Goal: Task Accomplishment & Management: Complete application form

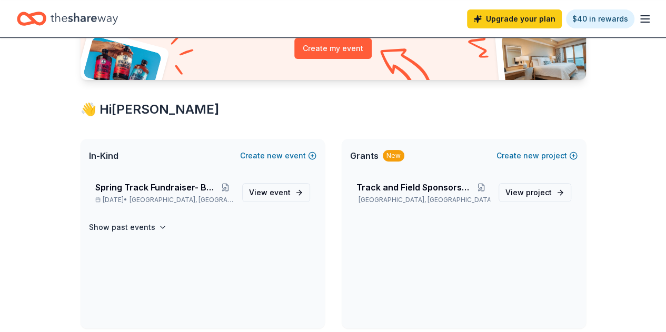
scroll to position [135, 0]
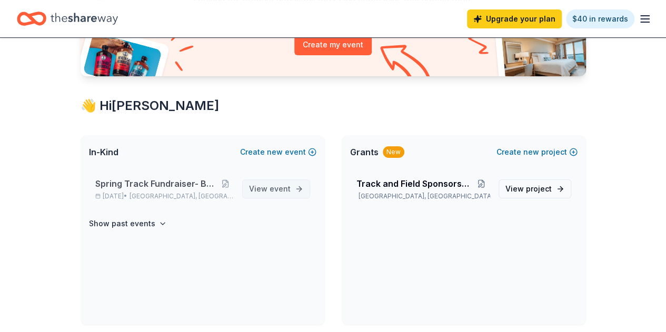
click at [272, 187] on span "event" at bounding box center [280, 188] width 21 height 9
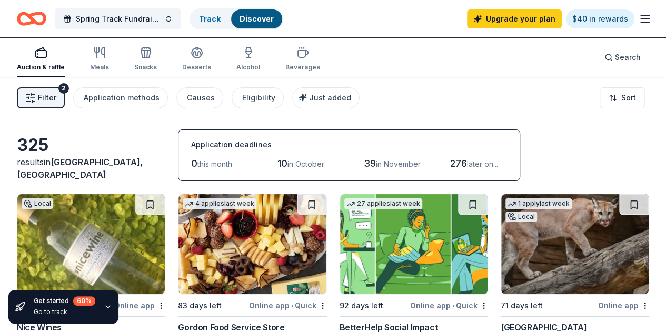
click at [49, 97] on span "Filter" at bounding box center [47, 98] width 18 height 13
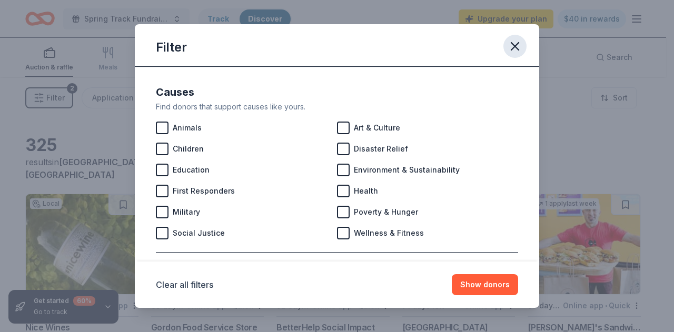
click at [509, 46] on icon "button" at bounding box center [515, 46] width 15 height 15
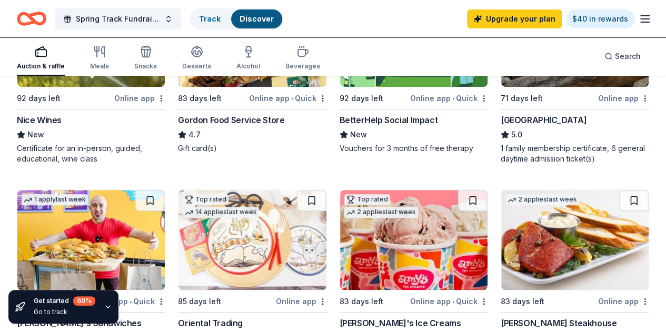
scroll to position [312, 0]
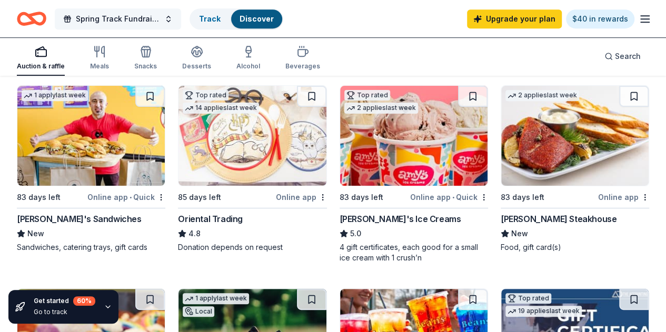
click at [178, 17] on button "Spring Track Fundraiser- Bowling Party" at bounding box center [118, 18] width 126 height 21
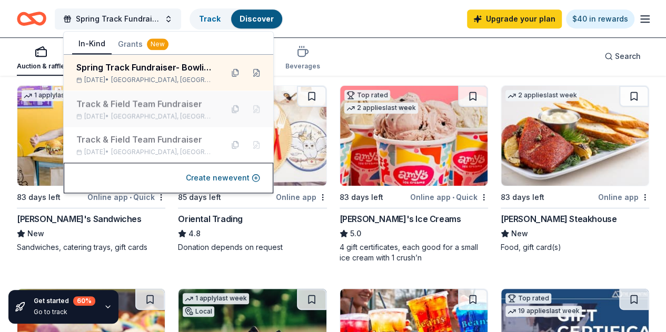
click at [135, 111] on div "Track & Field Team Fundraiser Feb 19, 2025 • Houston, TX" at bounding box center [145, 108] width 138 height 23
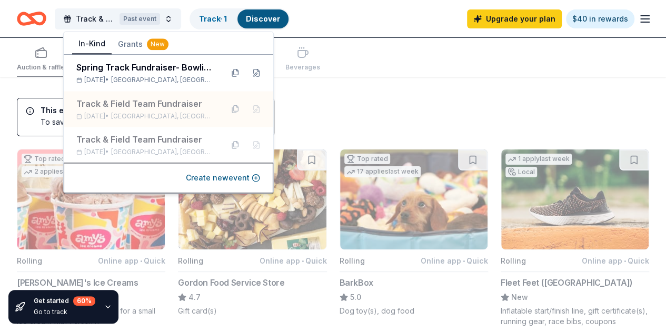
click at [375, 53] on div "Auction & raffle Meals Snacks Desserts Alcohol Beverages" at bounding box center [333, 57] width 632 height 39
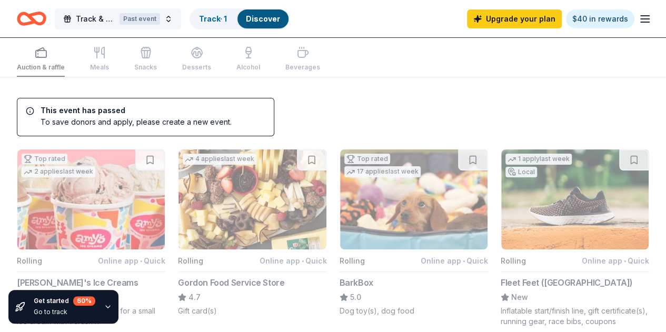
click at [176, 19] on button "Track & Field Team Fundraiser Past event" at bounding box center [118, 18] width 126 height 21
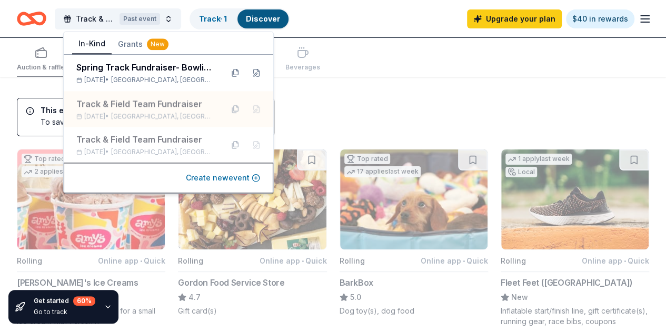
click at [220, 178] on button "Create new event" at bounding box center [223, 178] width 74 height 13
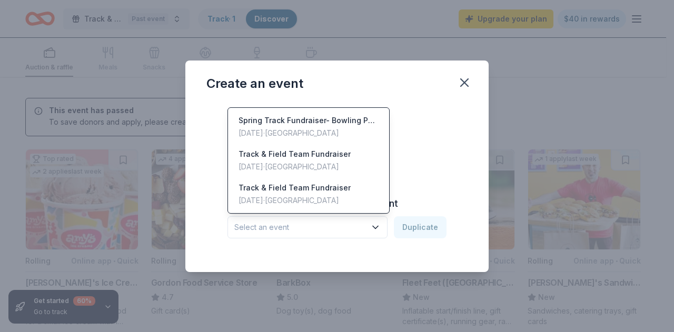
click at [378, 229] on icon "button" at bounding box center [375, 227] width 11 height 11
click at [322, 153] on div "Track & Field Team Fundraiser" at bounding box center [295, 154] width 112 height 13
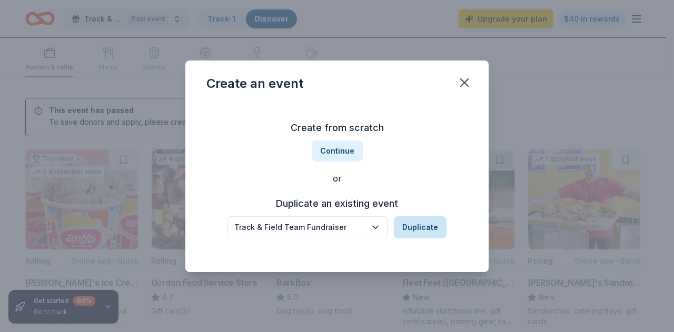
click at [416, 227] on button "Duplicate" at bounding box center [420, 227] width 53 height 22
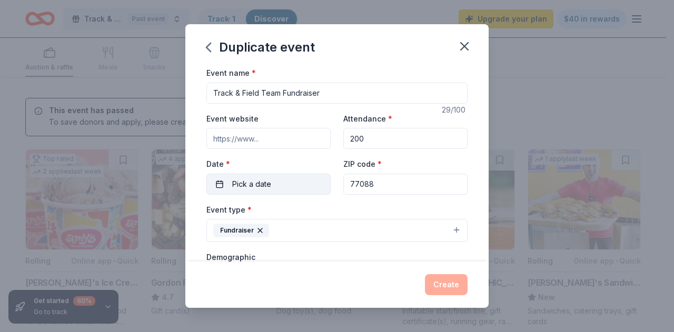
click at [254, 184] on span "Pick a date" at bounding box center [251, 184] width 39 height 13
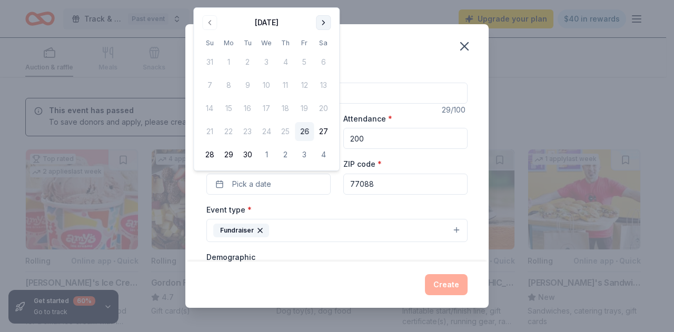
click at [323, 24] on button "Go to next month" at bounding box center [323, 22] width 15 height 15
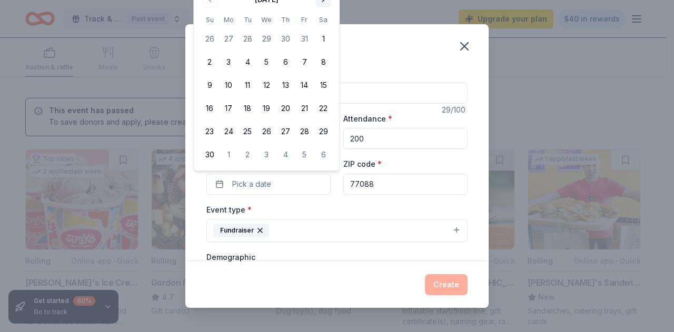
click at [323, 24] on th "Sa" at bounding box center [323, 19] width 19 height 11
click at [641, 165] on div "Duplicate event Event name * Track & Field Team Fundraiser 29 /100 Event websit…" at bounding box center [337, 166] width 674 height 332
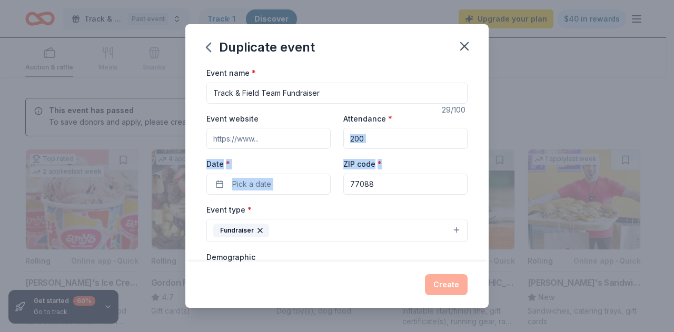
drag, startPoint x: 641, startPoint y: 165, endPoint x: 642, endPoint y: 152, distance: 12.7
click at [642, 152] on div "Duplicate event Event name * Track & Field Team Fundraiser 29 /100 Event websit…" at bounding box center [337, 166] width 674 height 332
click at [279, 188] on button "Pick a date" at bounding box center [268, 184] width 124 height 21
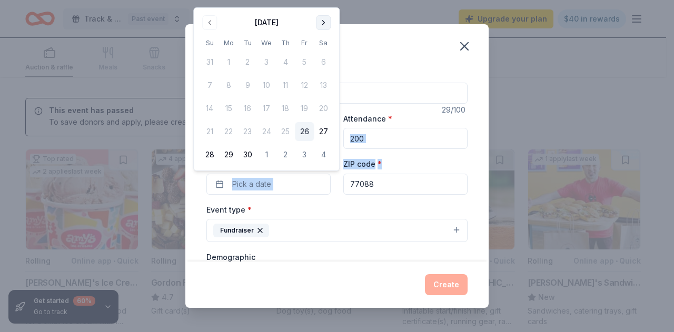
click at [324, 26] on button "Go to next month" at bounding box center [323, 22] width 15 height 15
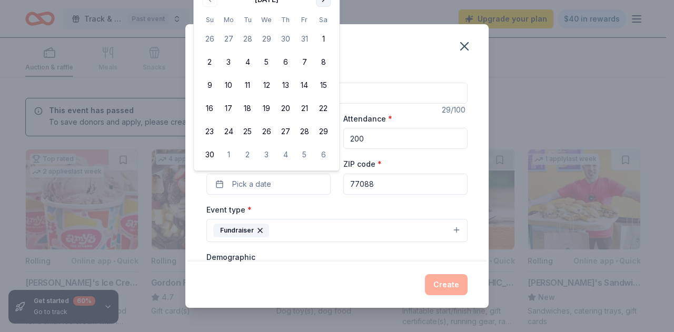
click at [324, 26] on tbody "26 27 28 29 30 31 1 2 3 4 5 6 7 8 9 10 11 12 13 14 15 16 17 18 19 20 21 22 23 2…" at bounding box center [266, 94] width 133 height 139
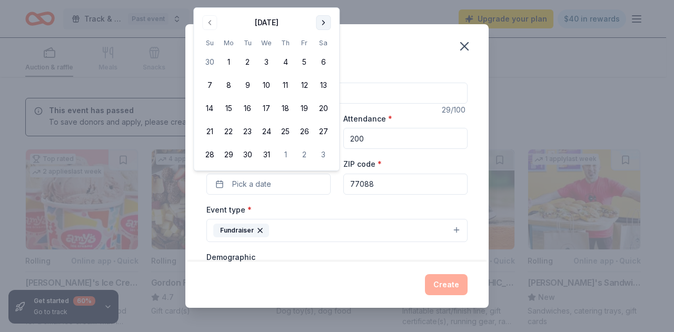
click at [322, 22] on button "Go to next month" at bounding box center [323, 22] width 15 height 15
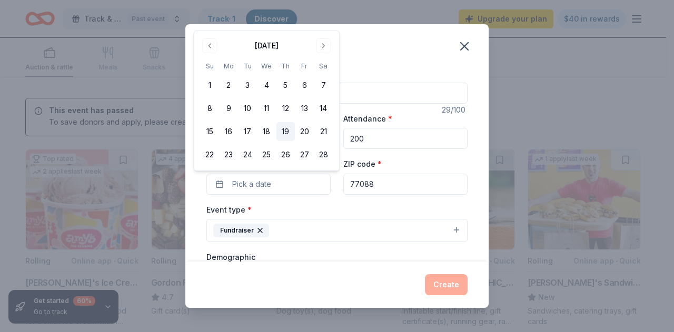
click at [283, 134] on button "19" at bounding box center [285, 131] width 19 height 19
click at [286, 130] on button "19" at bounding box center [285, 131] width 19 height 19
click at [402, 205] on div "Event type * Fundraiser" at bounding box center [336, 222] width 261 height 39
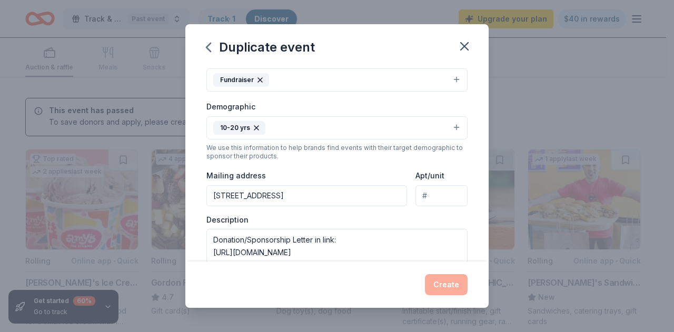
scroll to position [153, 0]
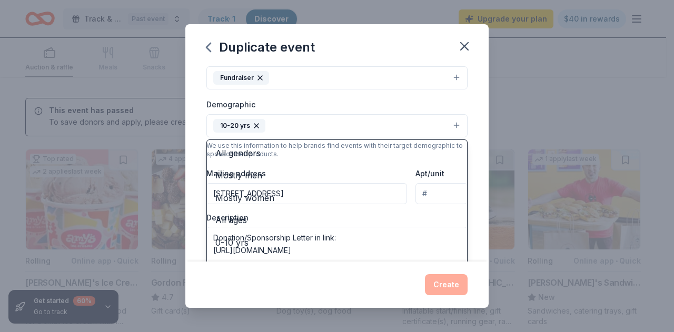
click at [450, 120] on button "10-20 yrs" at bounding box center [336, 125] width 261 height 23
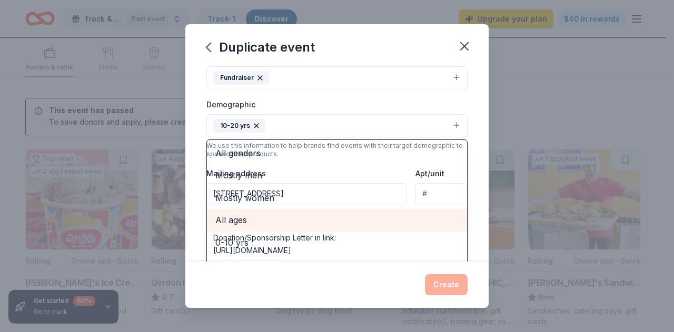
click at [312, 224] on div "All ages" at bounding box center [337, 220] width 260 height 22
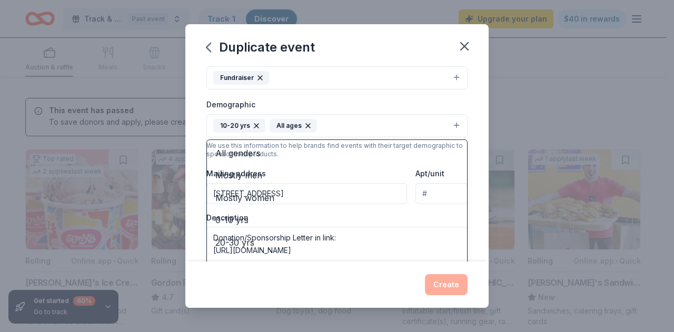
click at [255, 124] on icon "button" at bounding box center [256, 126] width 4 height 4
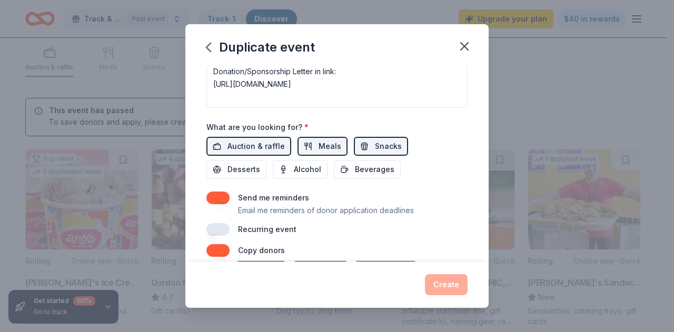
scroll to position [324, 0]
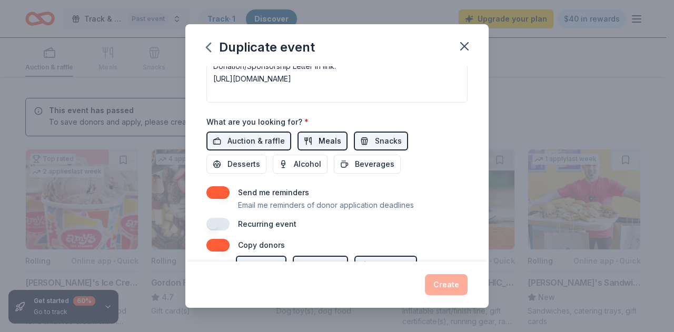
click at [319, 138] on span "Meals" at bounding box center [330, 141] width 23 height 13
click at [380, 136] on span "Snacks" at bounding box center [388, 141] width 27 height 13
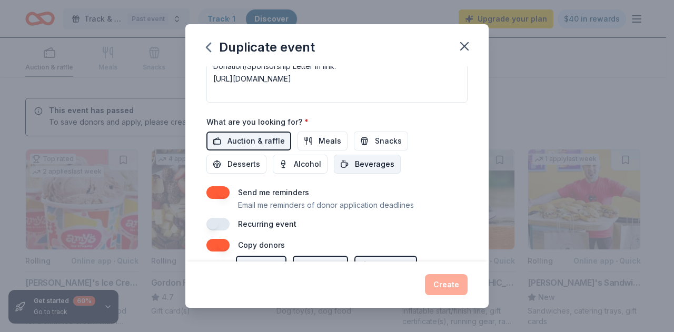
click at [366, 160] on span "Beverages" at bounding box center [374, 164] width 39 height 13
click at [229, 158] on span "Desserts" at bounding box center [243, 164] width 33 height 13
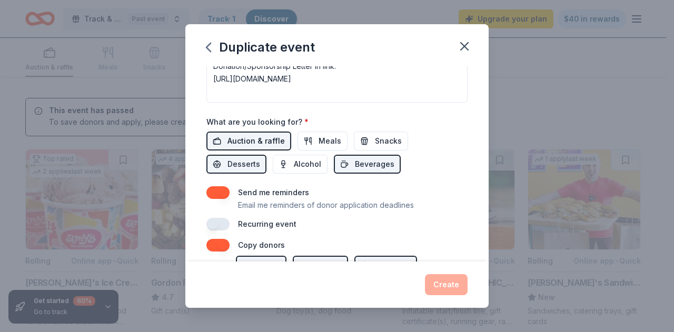
click at [272, 137] on span "Auction & raffle" at bounding box center [255, 141] width 57 height 13
click at [321, 136] on span "Meals" at bounding box center [330, 141] width 23 height 13
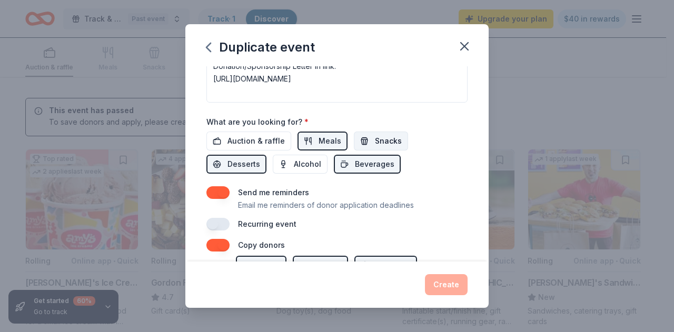
click at [370, 138] on button "Snacks" at bounding box center [381, 141] width 54 height 19
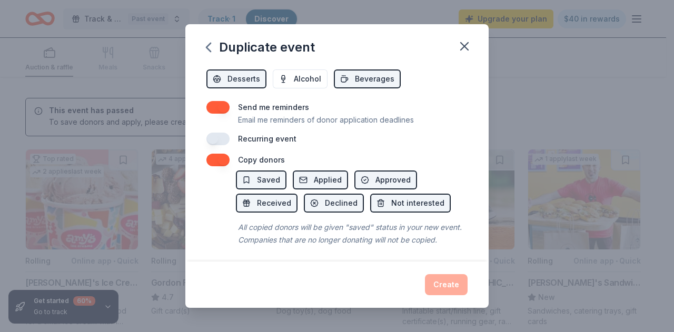
scroll to position [419, 0]
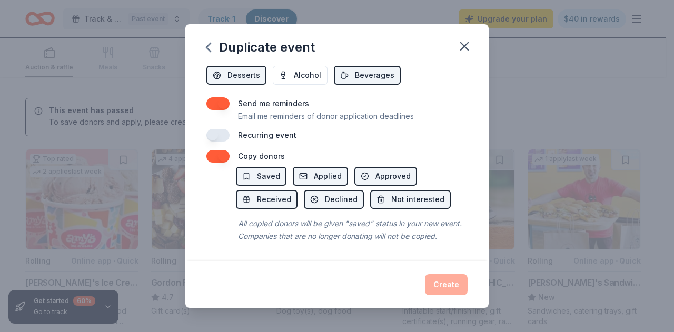
click at [234, 140] on div "Event name * Track & Field Team Fundraiser 29 /100 Event website Attendance * 2…" at bounding box center [336, 163] width 303 height 195
click at [266, 193] on span "Received" at bounding box center [274, 199] width 34 height 13
click at [321, 190] on button "Declined" at bounding box center [334, 199] width 60 height 19
click at [408, 193] on span "Not interested" at bounding box center [417, 199] width 53 height 13
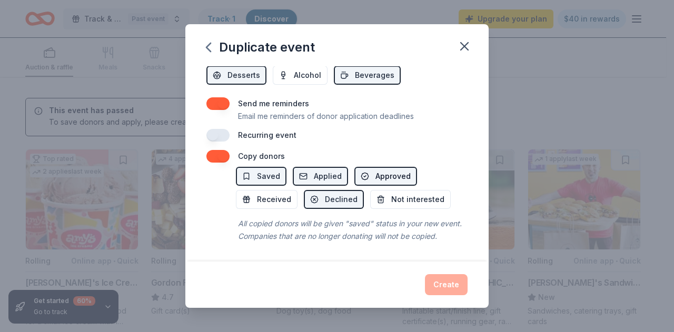
click at [377, 170] on span "Approved" at bounding box center [392, 176] width 35 height 13
click at [264, 170] on span "Saved" at bounding box center [268, 176] width 23 height 13
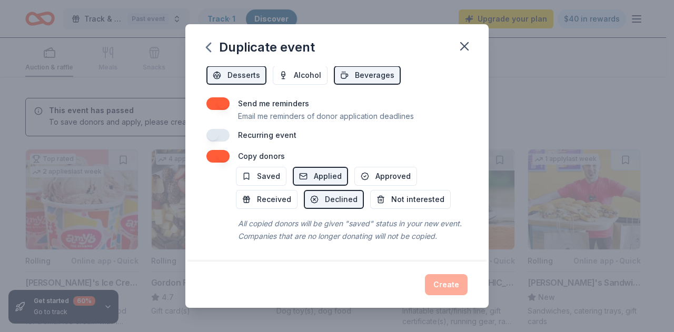
click at [218, 150] on button "button" at bounding box center [217, 156] width 23 height 13
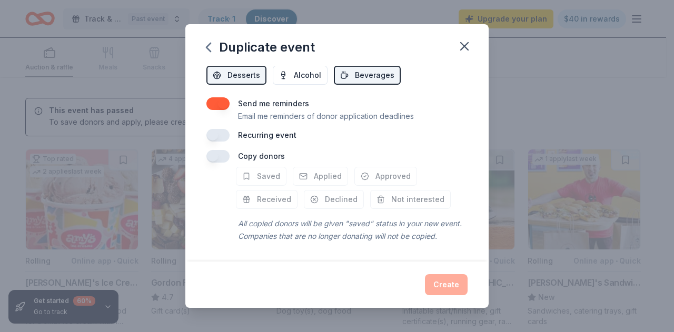
click at [212, 129] on button "button" at bounding box center [217, 135] width 23 height 13
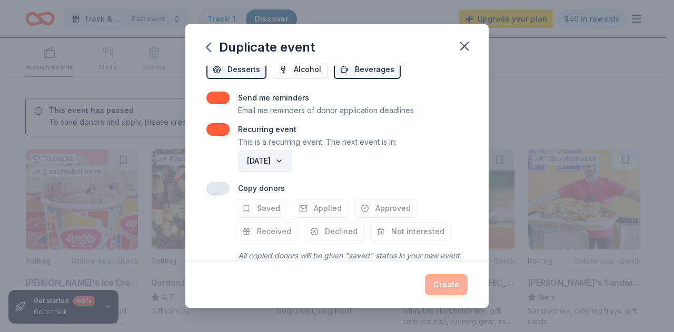
click at [292, 157] on button "September 2026" at bounding box center [265, 161] width 54 height 21
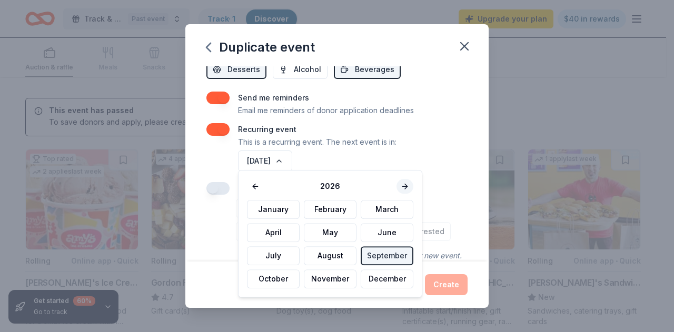
click at [398, 186] on button at bounding box center [404, 186] width 17 height 15
click at [332, 207] on button "February" at bounding box center [330, 209] width 53 height 19
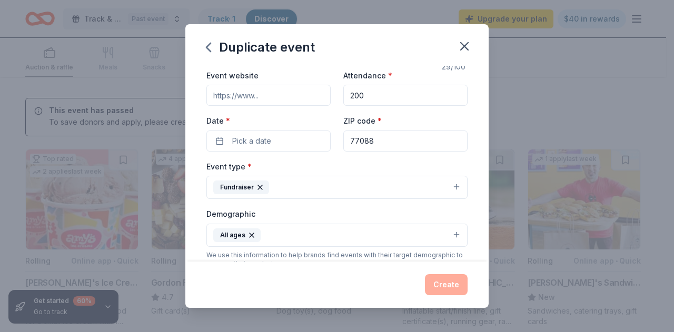
scroll to position [49, 0]
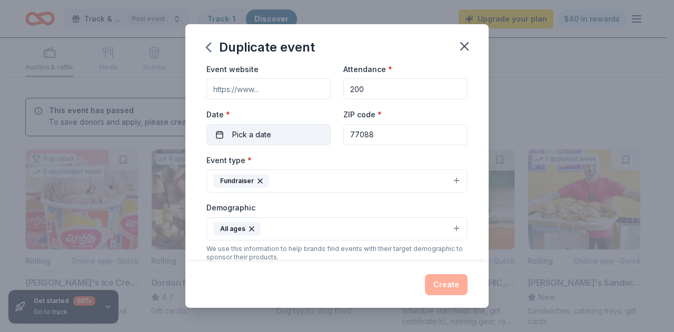
click at [269, 133] on span "Pick a date" at bounding box center [251, 134] width 39 height 13
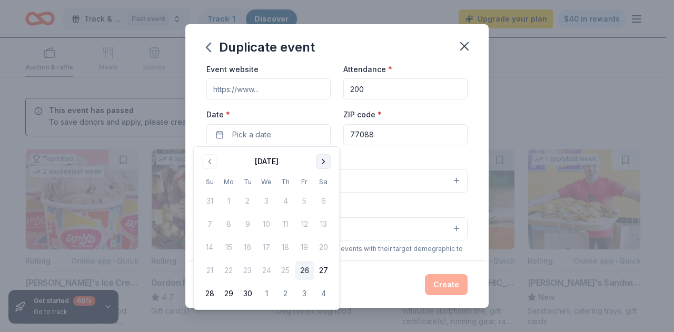
click at [324, 160] on button "Go to next month" at bounding box center [323, 161] width 15 height 15
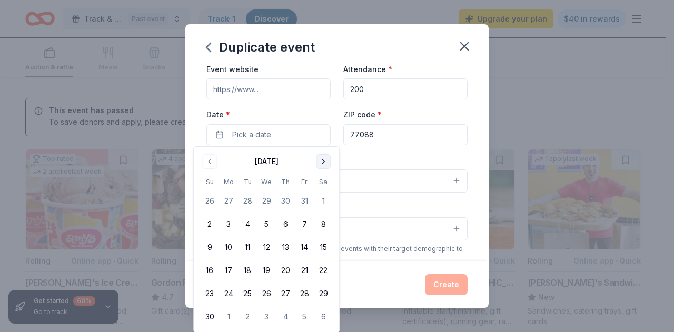
click at [324, 160] on button "Go to next month" at bounding box center [323, 161] width 15 height 15
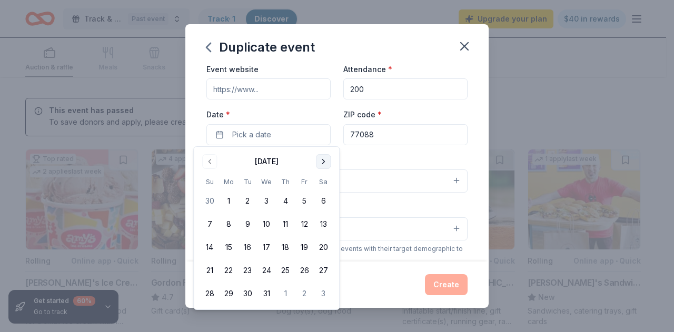
click at [324, 160] on button "Go to next month" at bounding box center [323, 161] width 15 height 15
click at [284, 246] on button "19" at bounding box center [285, 247] width 19 height 19
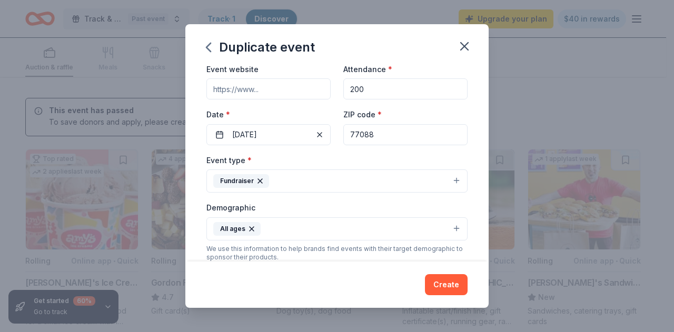
click at [399, 281] on div "Create" at bounding box center [336, 284] width 261 height 21
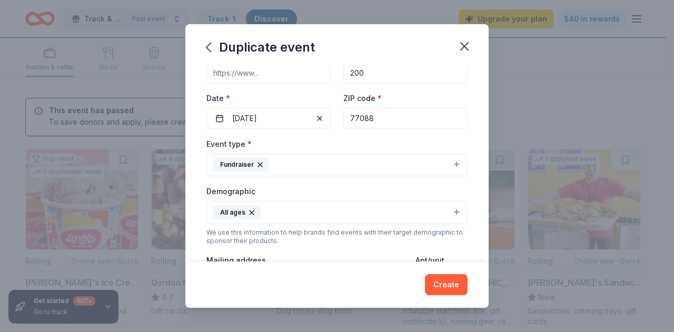
scroll to position [85, 0]
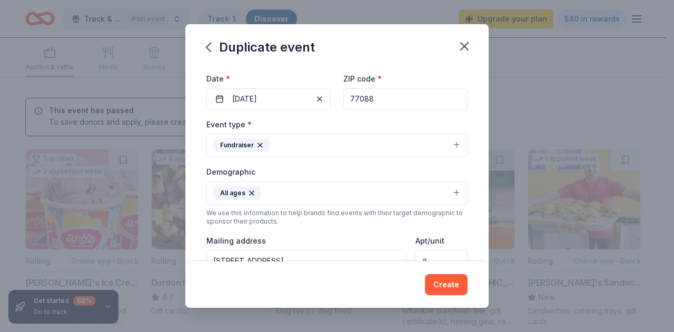
click at [446, 142] on button "Fundraiser" at bounding box center [336, 145] width 261 height 23
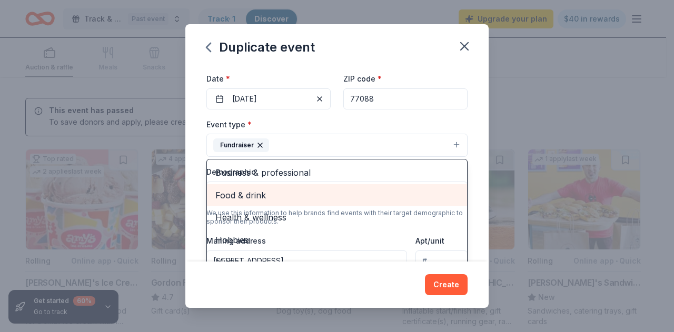
click at [249, 195] on span "Food & drink" at bounding box center [336, 195] width 243 height 14
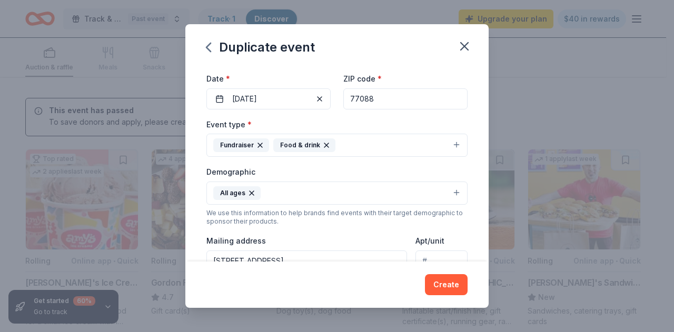
click at [257, 145] on icon "button" at bounding box center [260, 145] width 8 height 8
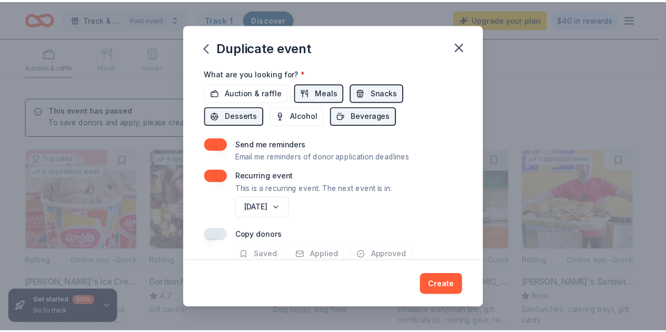
scroll to position [380, 0]
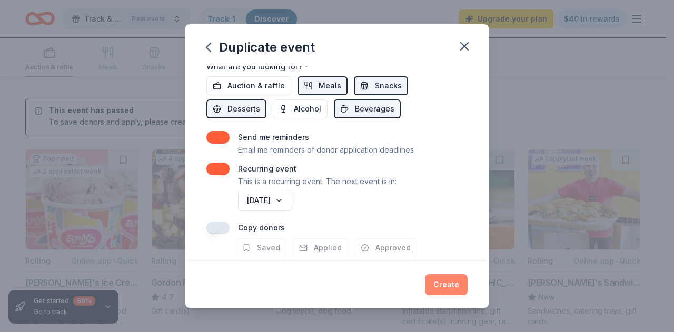
click at [445, 284] on button "Create" at bounding box center [446, 284] width 43 height 21
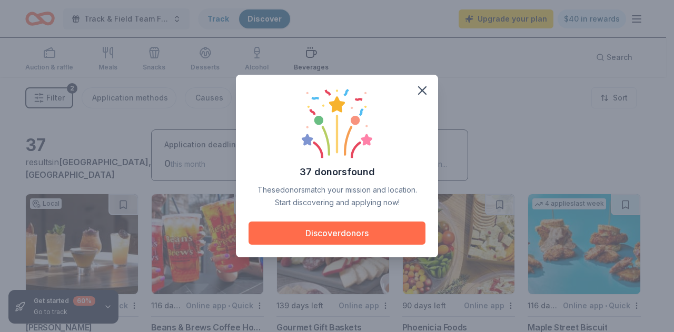
click at [353, 236] on button "Discover donors" at bounding box center [337, 233] width 177 height 23
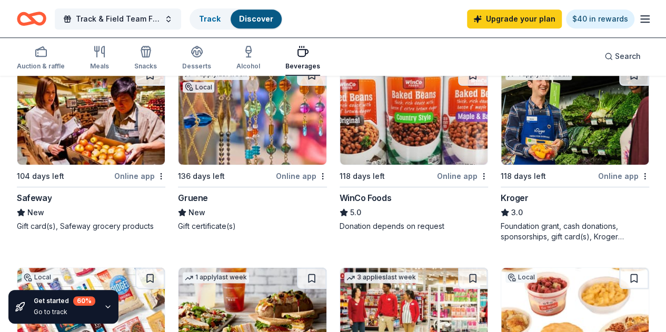
scroll to position [527, 0]
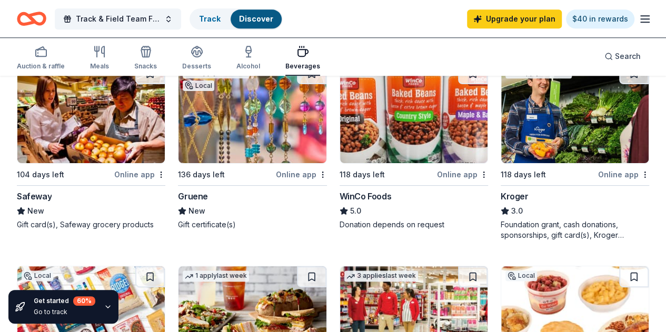
click at [165, 266] on img at bounding box center [90, 316] width 147 height 100
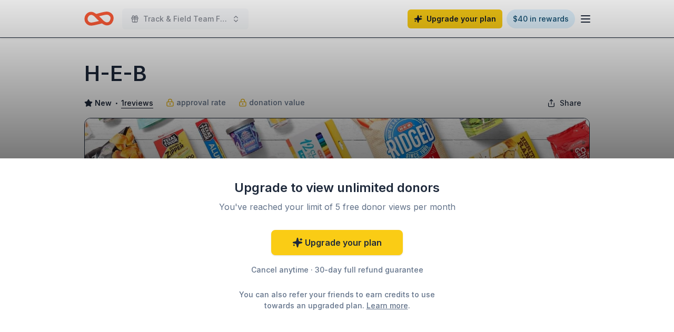
click at [415, 128] on div "Upgrade to view unlimited donors You've reached your limit of 5 free donor view…" at bounding box center [337, 166] width 674 height 332
click at [330, 81] on div "Upgrade to view unlimited donors You've reached your limit of 5 free donor view…" at bounding box center [337, 166] width 674 height 332
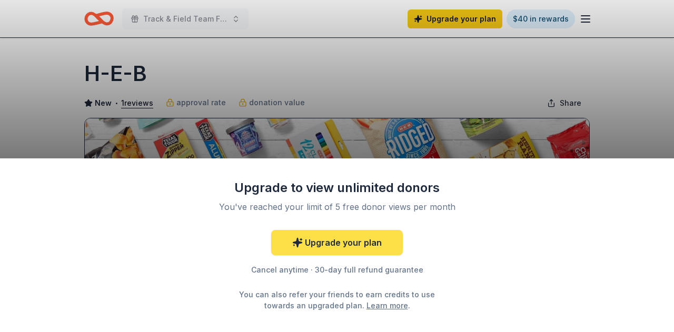
click at [353, 243] on link "Upgrade your plan" at bounding box center [337, 242] width 132 height 25
click at [361, 244] on link "Upgrade your plan" at bounding box center [337, 242] width 132 height 25
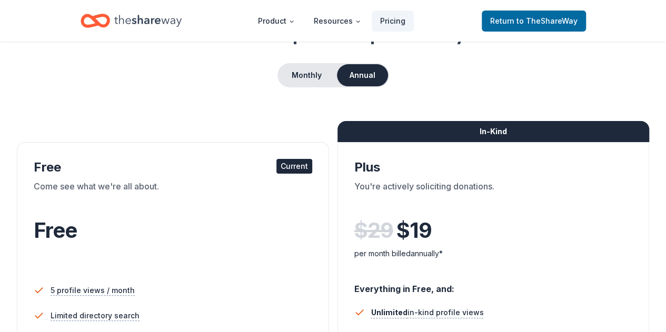
scroll to position [86, 0]
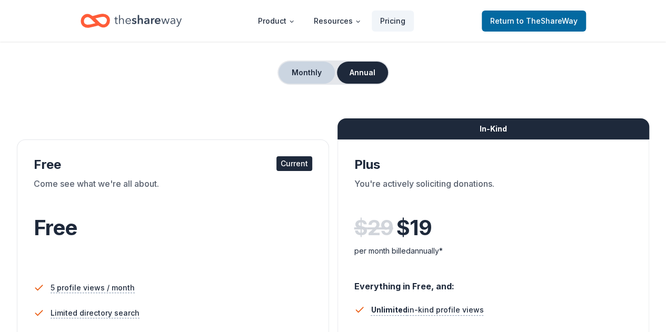
click at [311, 66] on button "Monthly" at bounding box center [307, 73] width 56 height 22
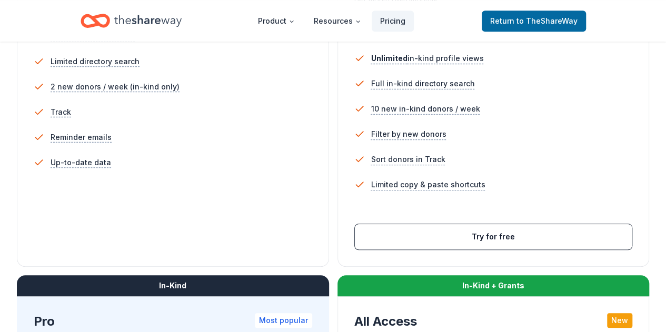
scroll to position [335, 0]
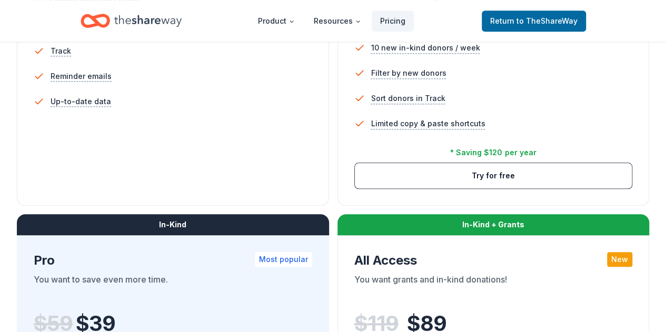
scroll to position [414, 0]
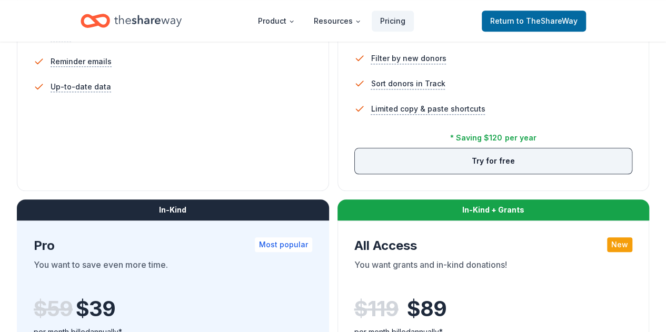
click at [355, 174] on button "Try for free" at bounding box center [493, 160] width 277 height 25
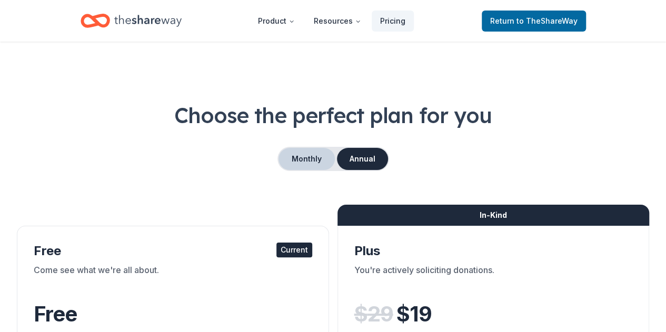
click at [313, 163] on button "Monthly" at bounding box center [307, 159] width 56 height 22
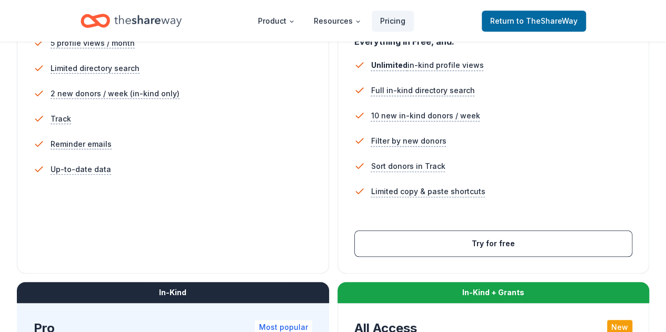
scroll to position [334, 0]
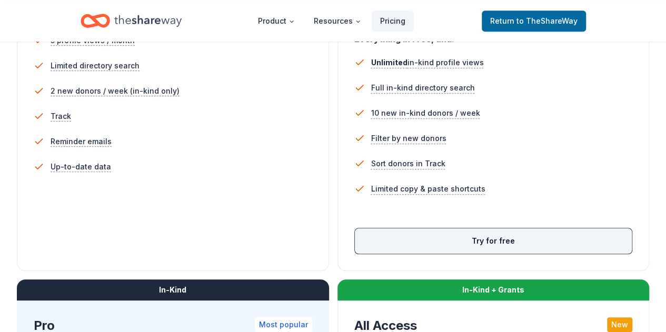
click at [355, 254] on button "Try for free" at bounding box center [493, 241] width 277 height 25
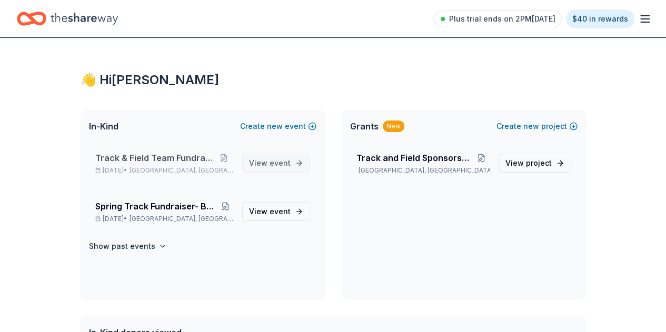
click at [260, 160] on span "View event" at bounding box center [270, 163] width 42 height 13
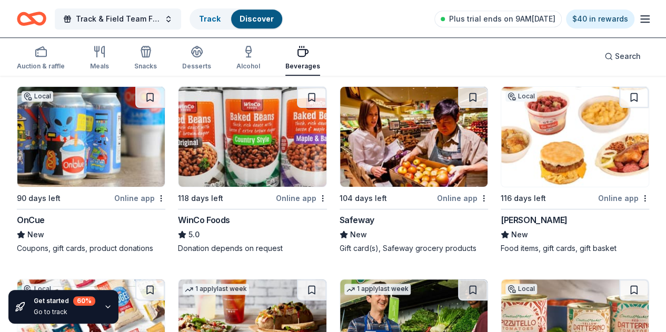
scroll to position [505, 0]
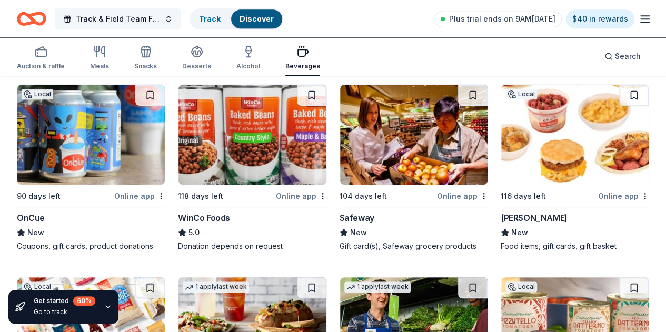
click at [177, 13] on button "Track & Field Team Fundraiser" at bounding box center [118, 18] width 126 height 21
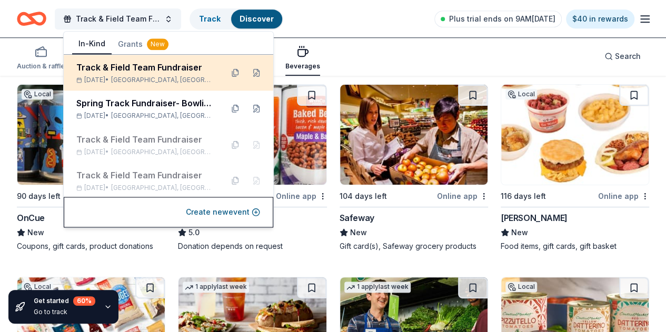
click at [153, 75] on div "Track & Field Team Fundraiser [DATE] • [GEOGRAPHIC_DATA], [GEOGRAPHIC_DATA]" at bounding box center [145, 72] width 138 height 23
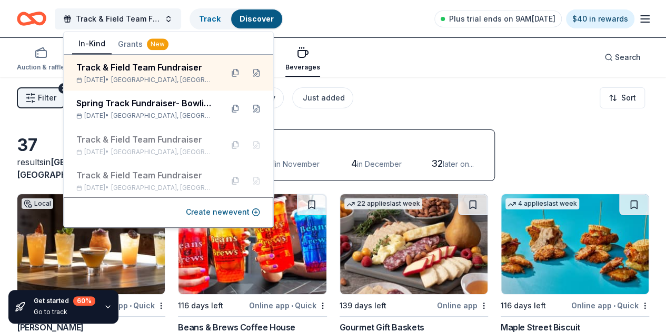
click at [510, 66] on div "Auction & raffle Meals Snacks Desserts Alcohol Beverages Search" at bounding box center [333, 57] width 632 height 39
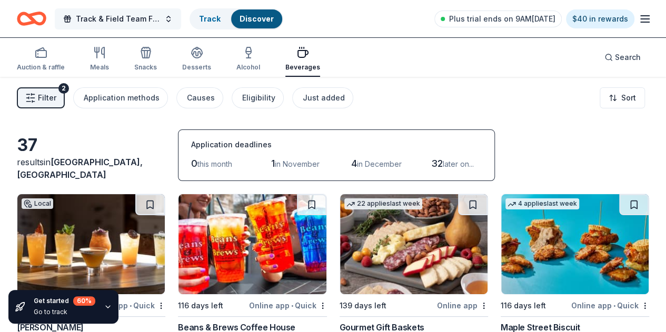
click at [176, 19] on button "Track & Field Team Fundraiser" at bounding box center [118, 18] width 126 height 21
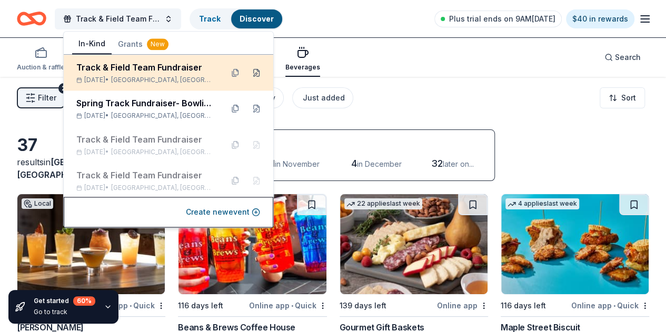
click at [250, 71] on button at bounding box center [256, 72] width 17 height 17
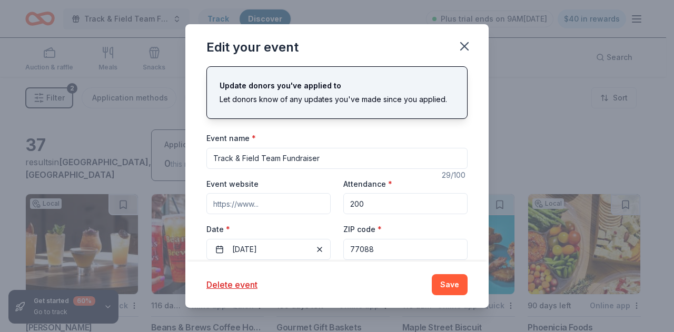
click at [322, 158] on input "Track & Field Team Fundraiser" at bounding box center [336, 158] width 261 height 21
type input "Track & Field Meet Hosting- Coaches Meals"
click at [364, 201] on input "200" at bounding box center [405, 203] width 124 height 21
type input "2"
type input "25"
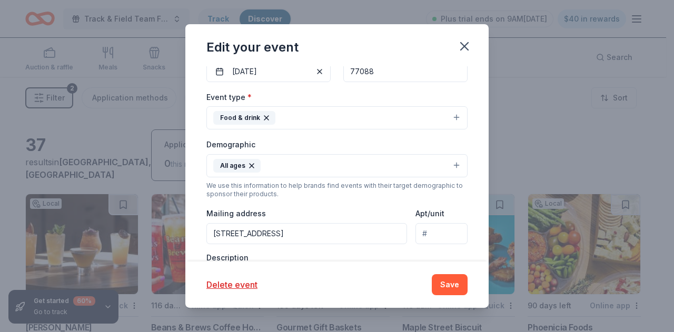
scroll to position [172, 0]
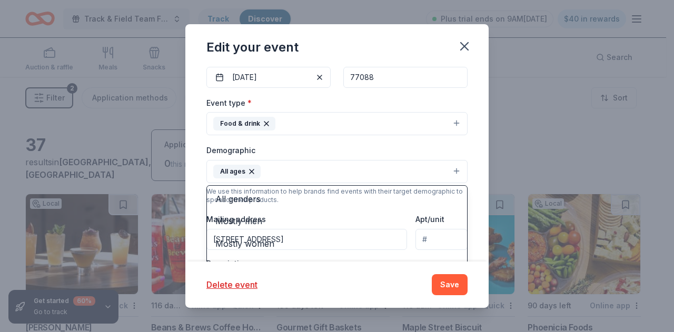
click at [448, 166] on button "All ages" at bounding box center [336, 171] width 261 height 23
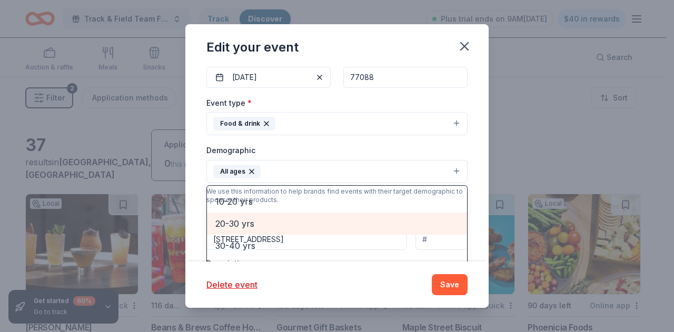
click at [236, 218] on span "20-30 yrs" at bounding box center [336, 224] width 243 height 14
click at [250, 218] on span "30-40 yrs" at bounding box center [336, 224] width 243 height 14
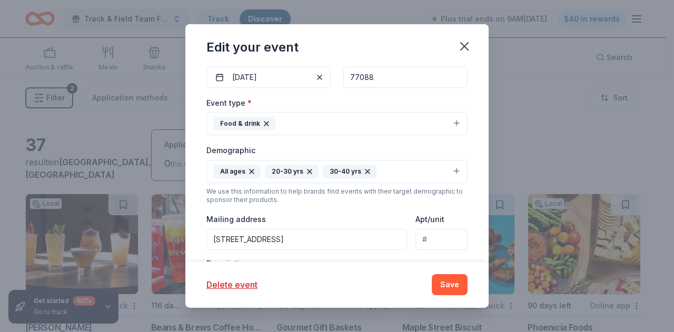
click at [250, 170] on icon "button" at bounding box center [252, 172] width 4 height 4
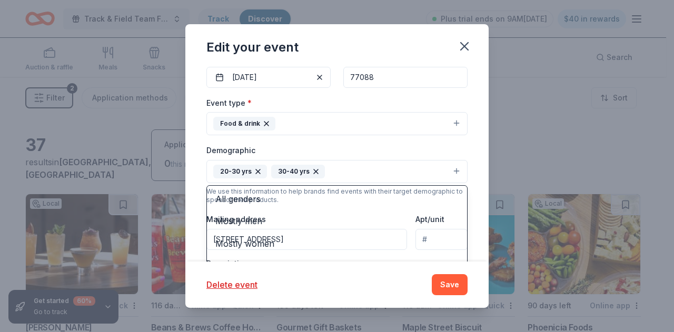
click at [450, 170] on button "20-30 yrs 30-40 yrs" at bounding box center [336, 171] width 261 height 23
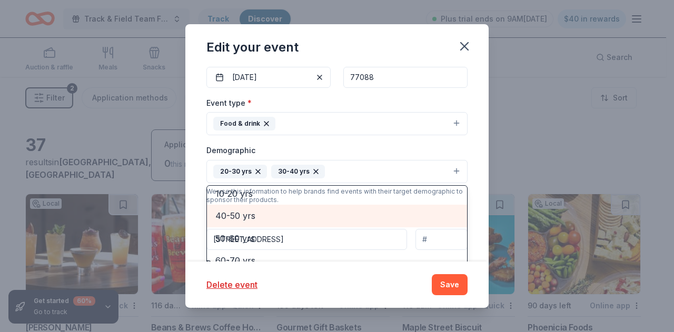
click at [253, 209] on span "40-50 yrs" at bounding box center [336, 216] width 243 height 14
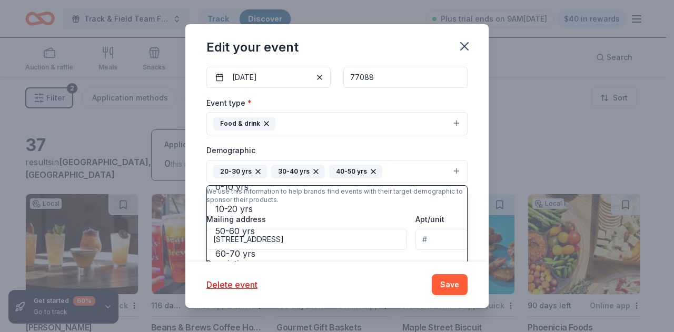
click at [445, 284] on div "Edit your event Update donors you've applied to Let donors know of any updates …" at bounding box center [336, 166] width 303 height 284
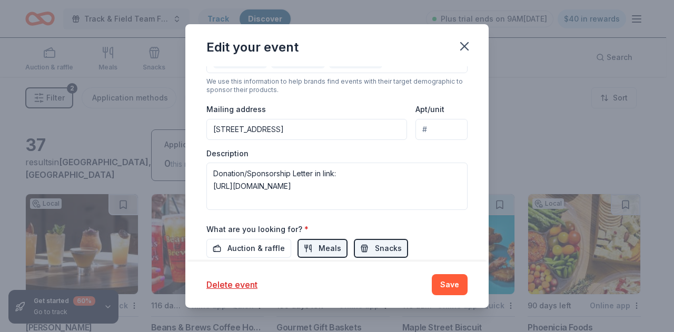
scroll to position [274, 0]
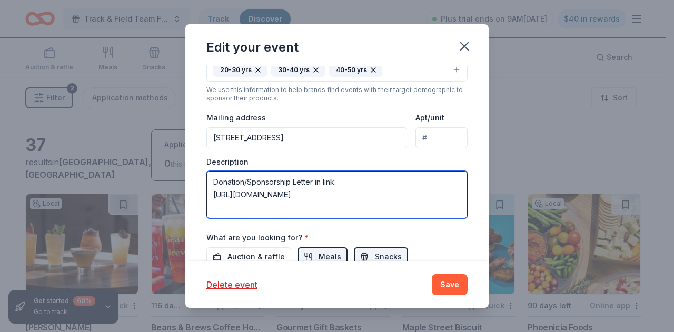
drag, startPoint x: 354, startPoint y: 200, endPoint x: 205, endPoint y: 172, distance: 151.1
click at [205, 172] on div "Update donors you've applied to Let donors know of any updates you've made sinc…" at bounding box center [336, 163] width 303 height 195
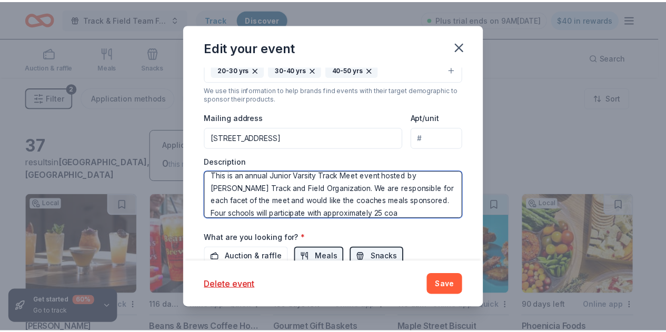
scroll to position [19, 0]
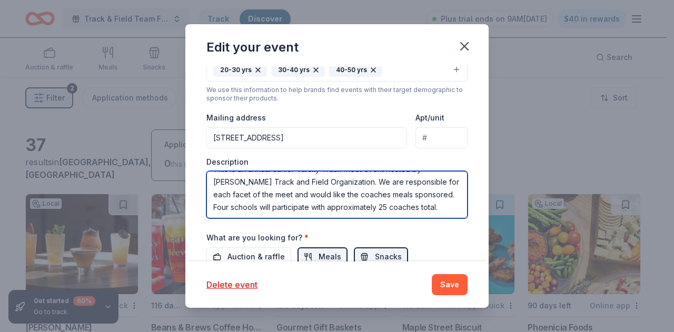
click at [250, 200] on textarea "This is an annual Junior Varsity Track Meet event hosted by [PERSON_NAME] Track…" at bounding box center [336, 194] width 261 height 47
type textarea "This is an annual Junior Varsity Track Meet event hosted by [PERSON_NAME] Track…"
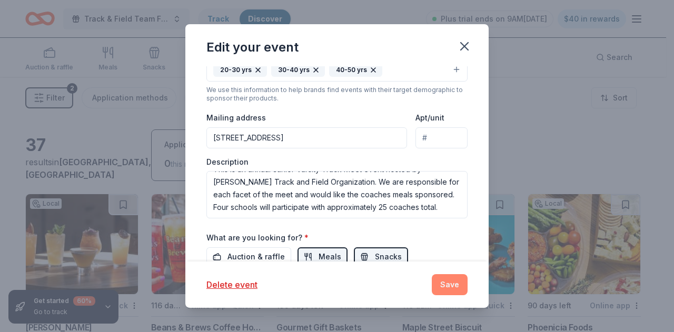
click at [443, 284] on button "Save" at bounding box center [450, 284] width 36 height 21
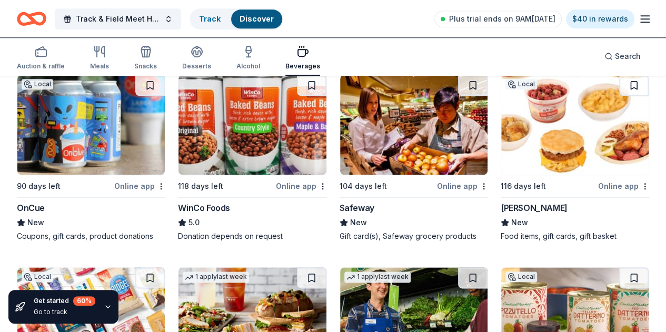
scroll to position [482, 0]
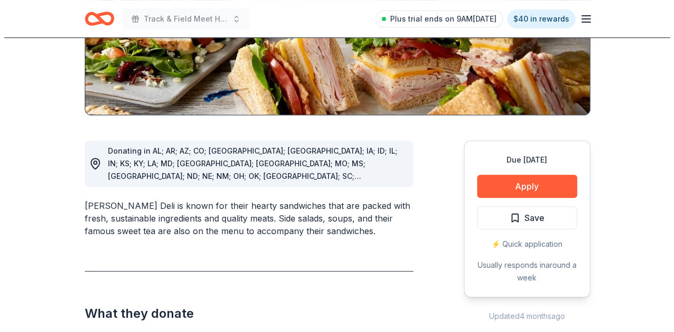
scroll to position [211, 0]
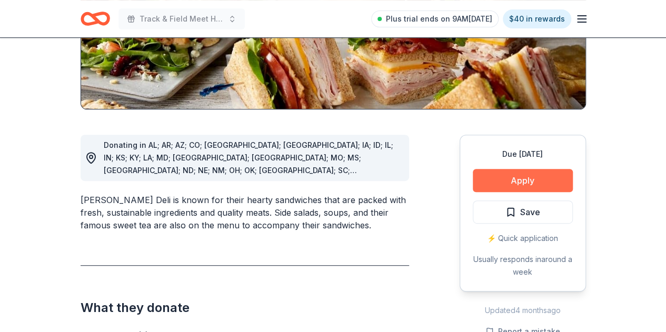
click at [518, 181] on button "Apply" at bounding box center [523, 180] width 100 height 23
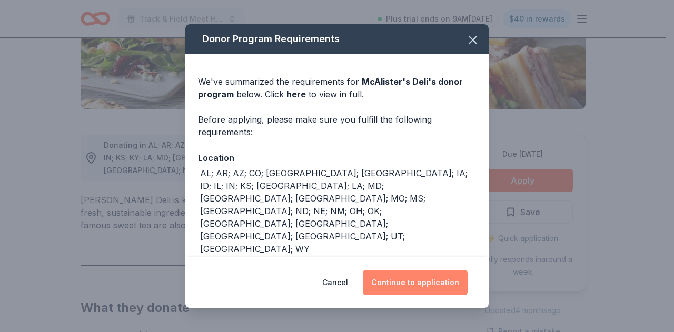
click at [414, 285] on button "Continue to application" at bounding box center [415, 282] width 105 height 25
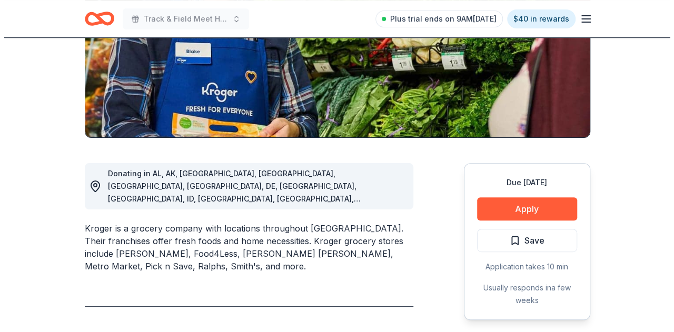
scroll to position [194, 0]
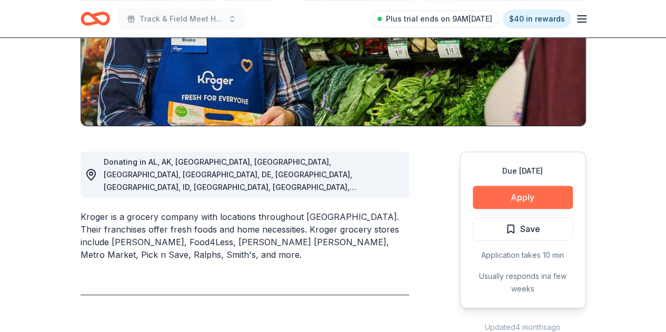
click at [518, 195] on button "Apply" at bounding box center [523, 197] width 100 height 23
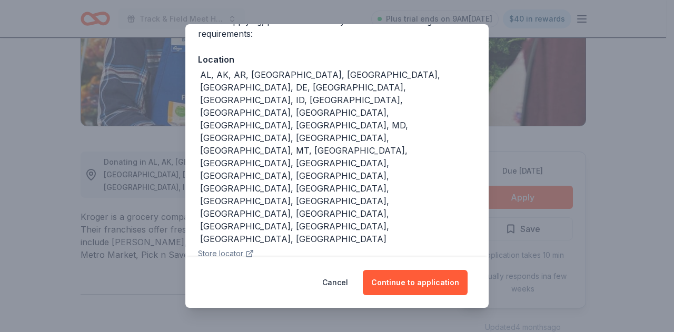
scroll to position [113, 0]
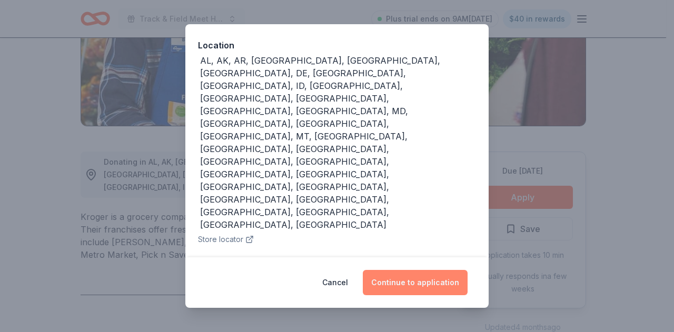
click at [408, 285] on button "Continue to application" at bounding box center [415, 282] width 105 height 25
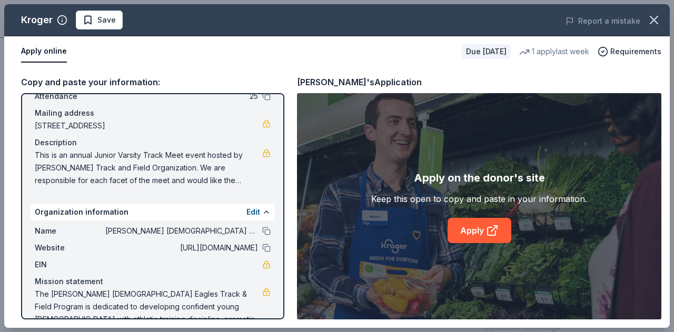
scroll to position [87, 0]
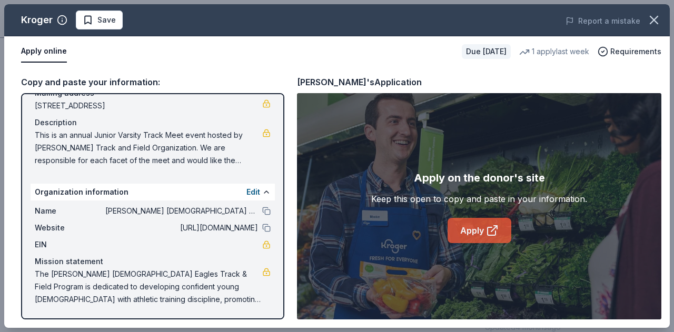
click at [477, 231] on link "Apply" at bounding box center [480, 230] width 64 height 25
